Goal: Complete application form: Complete application form

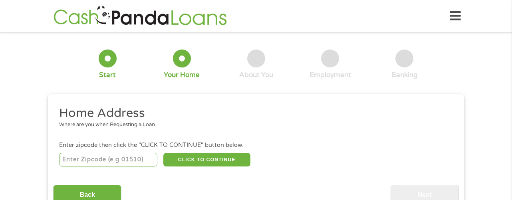
click at [119, 160] on input "number" at bounding box center [108, 160] width 99 height 14
type input "28025"
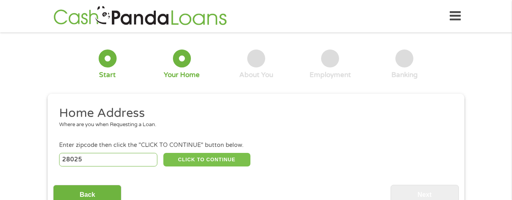
click at [186, 162] on button "CLICK TO CONTINUE" at bounding box center [206, 160] width 87 height 14
type input "28025"
type input "Concord"
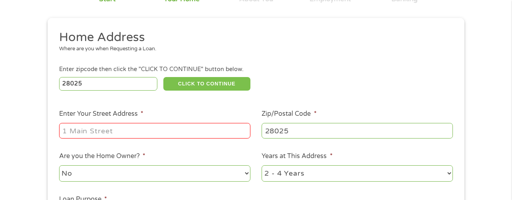
scroll to position [76, 0]
click at [178, 133] on input "Enter Your Street Address *" at bounding box center [154, 130] width 191 height 15
type input "839 OAK MANOR DR SE"
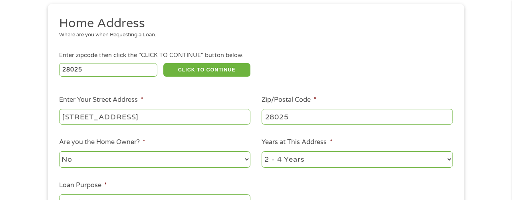
scroll to position [127, 0]
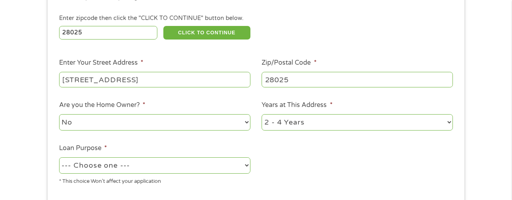
click at [236, 123] on select "No Yes" at bounding box center [154, 122] width 191 height 16
select select "yes"
click at [59, 115] on select "No Yes" at bounding box center [154, 122] width 191 height 16
click at [359, 128] on select "1 Year or less 1 - 2 Years 2 - 4 Years Over 4 Years" at bounding box center [357, 122] width 191 height 16
select select "60months"
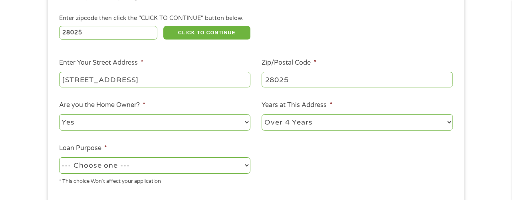
click at [262, 115] on select "1 Year or less 1 - 2 Years 2 - 4 Years Over 4 Years" at bounding box center [357, 122] width 191 height 16
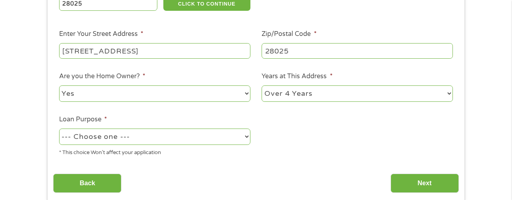
scroll to position [162, 0]
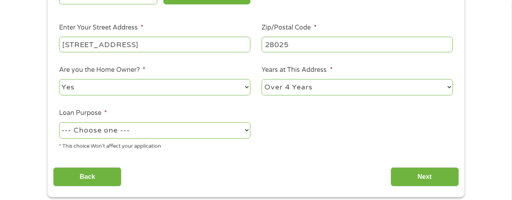
click at [229, 131] on select "--- Choose one --- Pay Bills Debt Consolidation Home Improvement Major Purchase…" at bounding box center [154, 130] width 191 height 16
click at [59, 123] on select "--- Choose one --- Pay Bills Debt Consolidation Home Improvement Major Purchase…" at bounding box center [154, 130] width 191 height 16
click at [247, 131] on select "--- Choose one --- Pay Bills Debt Consolidation Home Improvement Major Purchase…" at bounding box center [154, 130] width 191 height 16
select select "shorttermcash"
click at [59, 123] on select "--- Choose one --- Pay Bills Debt Consolidation Home Improvement Major Purchase…" at bounding box center [154, 130] width 191 height 16
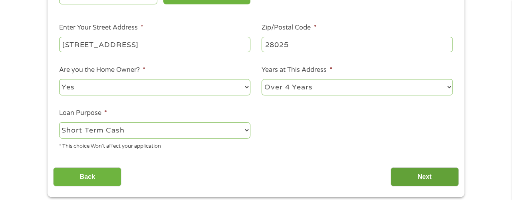
click at [394, 178] on input "Next" at bounding box center [424, 177] width 68 height 20
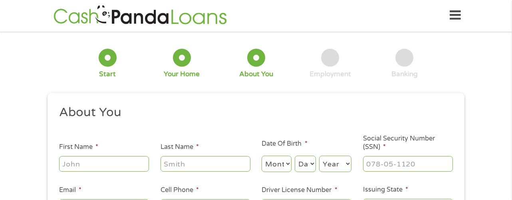
scroll to position [0, 0]
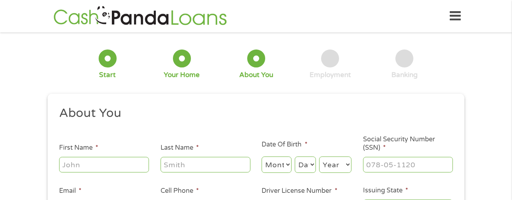
click at [96, 168] on input "First Name *" at bounding box center [104, 164] width 90 height 15
type input "Carmen"
type input "Blue"
type input "Jadacarmen@gmail.com"
type input "(704) 299-7004"
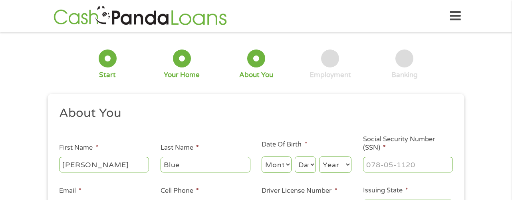
click at [287, 168] on select "Month 1 2 3 4 5 6 7 8 9 10 11 12" at bounding box center [277, 165] width 30 height 16
select select "7"
click at [262, 157] on select "Month 1 2 3 4 5 6 7 8 9 10 11 12" at bounding box center [277, 165] width 30 height 16
click at [303, 168] on select "Day 1 2 3 4 5 6 7 8 9 10 11 12 13 14 15 16 17 18 19 20 21 22 23 24 25 26 27 28 …" at bounding box center [305, 165] width 21 height 16
select select "9"
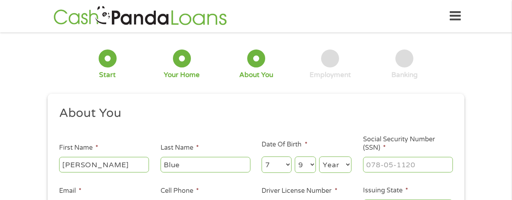
click at [295, 157] on select "Day 1 2 3 4 5 6 7 8 9 10 11 12 13 14 15 16 17 18 19 20 21 22 23 24 25 26 27 28 …" at bounding box center [305, 165] width 21 height 16
click at [337, 168] on select "Year 2007 2006 2005 2004 2003 2002 2001 2000 1999 1998 1997 1996 1995 1994 1993…" at bounding box center [335, 165] width 32 height 16
select select "1978"
click at [319, 157] on select "Year 2007 2006 2005 2004 2003 2002 2001 2000 1999 1998 1997 1996 1995 1994 1993…" at bounding box center [335, 165] width 32 height 16
click at [495, 104] on div "1 Start 2 Your Home 3 About You 4 Employment 5 Banking 6 This field is hidden w…" at bounding box center [256, 151] width 512 height 226
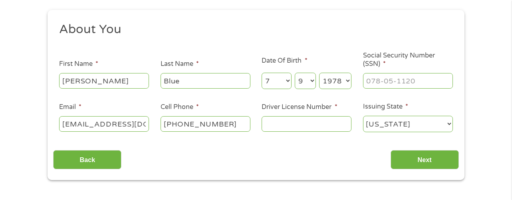
scroll to position [83, 0]
click at [410, 78] on input "___-__-____" at bounding box center [408, 80] width 90 height 15
type input "246-55-1731"
click at [337, 125] on input "Driver License Number *" at bounding box center [307, 124] width 90 height 15
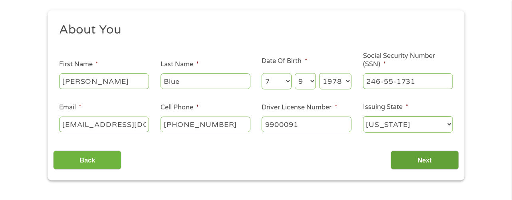
type input "9900091"
drag, startPoint x: 444, startPoint y: 165, endPoint x: 448, endPoint y: 165, distance: 4.0
click at [444, 165] on input "Next" at bounding box center [424, 161] width 68 height 20
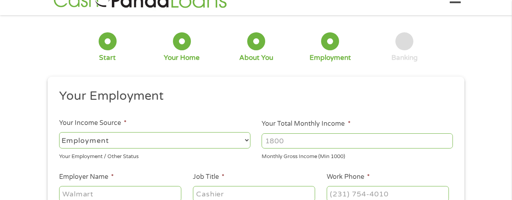
scroll to position [0, 0]
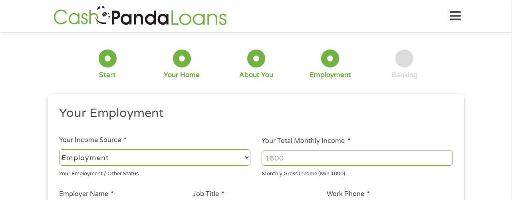
click at [331, 153] on input "Your Total Monthly Income *" at bounding box center [357, 158] width 191 height 15
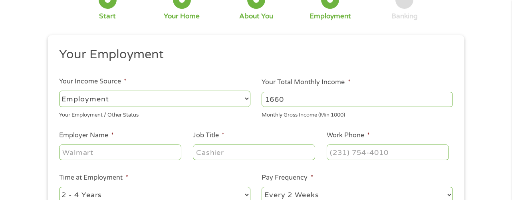
scroll to position [59, 0]
type input "1660"
click at [152, 154] on input "Employer Name *" at bounding box center [120, 152] width 122 height 15
type input "Movement Mortgage"
type input "Credit Risk Underwriter"
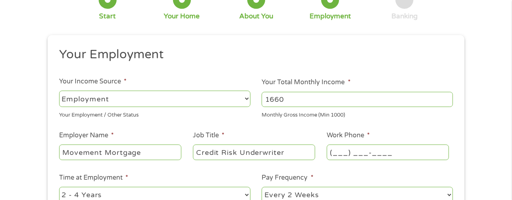
click at [382, 154] on input "(___) ___-____" at bounding box center [388, 152] width 122 height 15
type input "(855) 979-1084"
click at [488, 138] on div "1 Start 2 Your Home 3 About You 4 Employment 5 Banking 6 This field is hidden w…" at bounding box center [256, 136] width 512 height 315
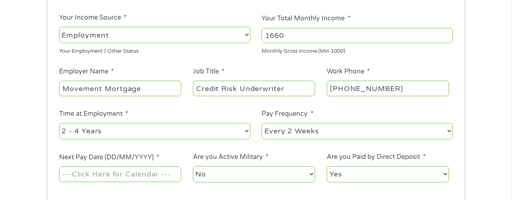
scroll to position [124, 0]
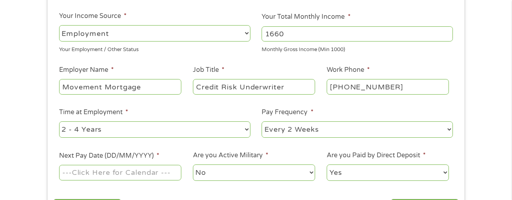
click at [242, 130] on select "--- Choose one --- 1 Year or less 1 - 2 Years 2 - 4 Years Over 4 Years" at bounding box center [154, 129] width 191 height 16
select select "60months"
click at [59, 121] on select "--- Choose one --- 1 Year or less 1 - 2 Years 2 - 4 Years Over 4 Years" at bounding box center [154, 129] width 191 height 16
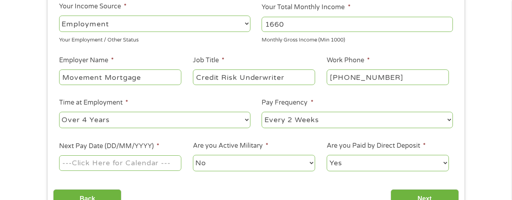
scroll to position [134, 0]
click at [129, 163] on input "Next Pay Date (DD/MM/YYYY) *" at bounding box center [120, 162] width 122 height 15
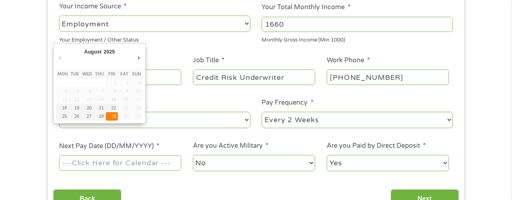
type input "29/08/2025"
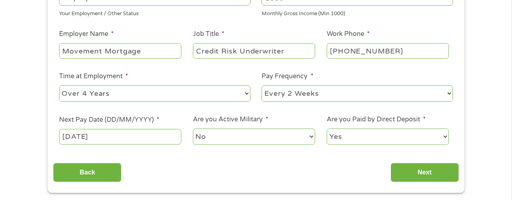
scroll to position [178, 0]
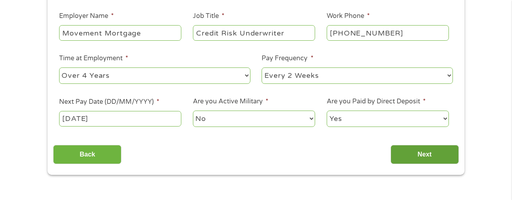
click at [411, 157] on input "Next" at bounding box center [424, 155] width 68 height 20
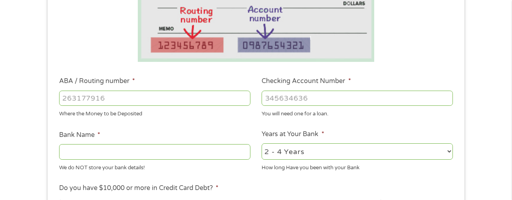
scroll to position [188, 0]
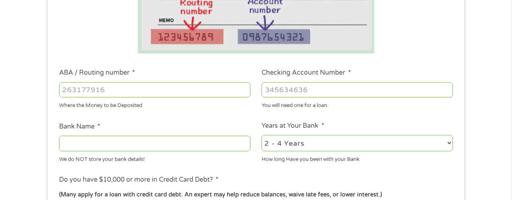
click at [200, 90] on input "ABA / Routing number *" at bounding box center [154, 89] width 191 height 15
type input "-1"
click at [246, 93] on input "-1" at bounding box center [154, 89] width 191 height 15
type input "053000219"
type input "WELLS FARGO BANK"
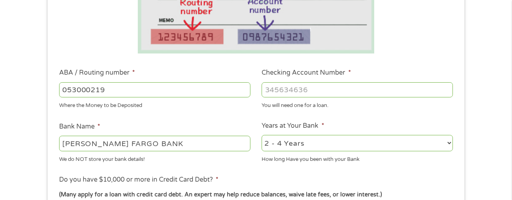
type input "053000219"
click at [442, 93] on input "Checking Account Number *" at bounding box center [357, 89] width 191 height 15
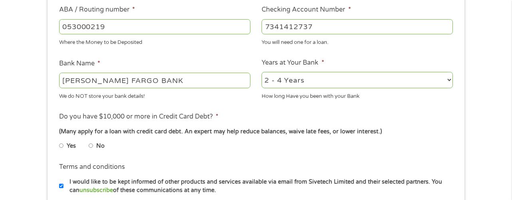
scroll to position [252, 0]
type input "7341412737"
click at [90, 145] on input "No" at bounding box center [91, 145] width 5 height 13
radio input "true"
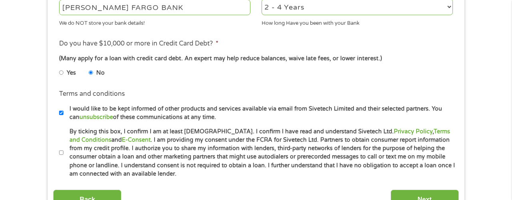
scroll to position [326, 0]
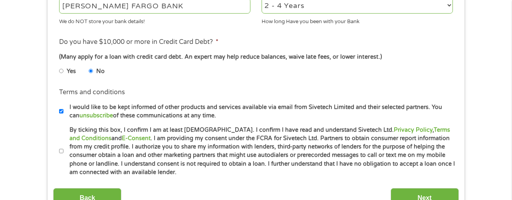
click at [61, 152] on input "By ticking this box, I confirm I am at least 18 years old. I confirm I have rea…" at bounding box center [61, 151] width 5 height 13
checkbox input "true"
click at [59, 110] on input "I would like to be kept informed of other products and services available via e…" at bounding box center [61, 111] width 5 height 13
checkbox input "false"
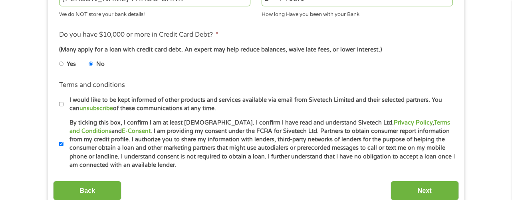
scroll to position [335, 0]
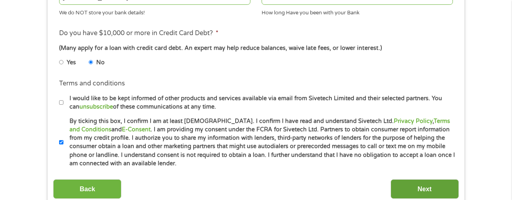
click at [414, 186] on input "Next" at bounding box center [424, 189] width 68 height 20
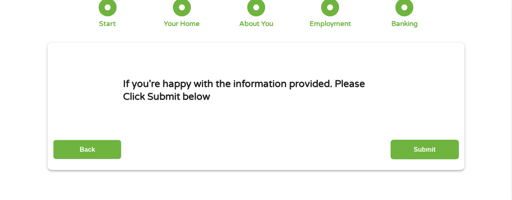
scroll to position [54, 0]
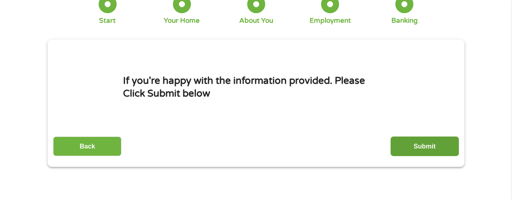
click at [428, 147] on input "Submit" at bounding box center [424, 147] width 68 height 20
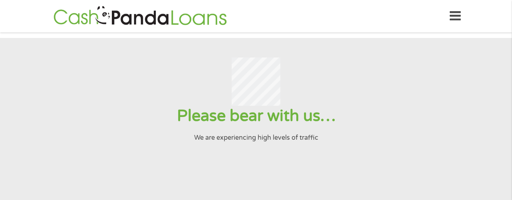
scroll to position [2, 0]
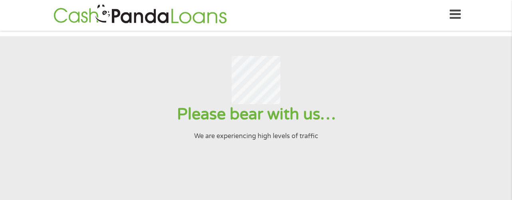
click at [457, 18] on icon at bounding box center [455, 15] width 11 height 20
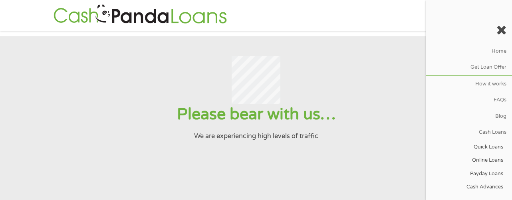
click at [500, 31] on icon at bounding box center [501, 30] width 10 height 13
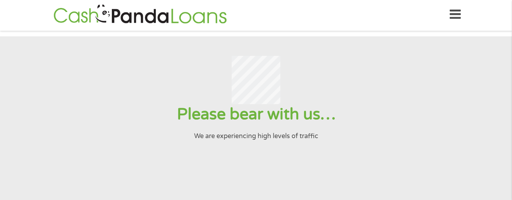
click at [458, 19] on icon at bounding box center [455, 15] width 11 height 20
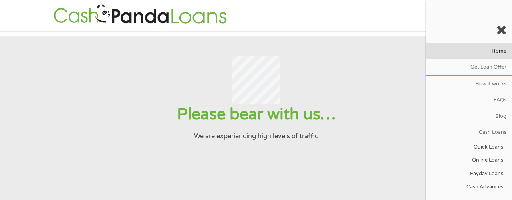
click at [491, 50] on link "Home" at bounding box center [469, 51] width 86 height 16
